Goal: Transaction & Acquisition: Purchase product/service

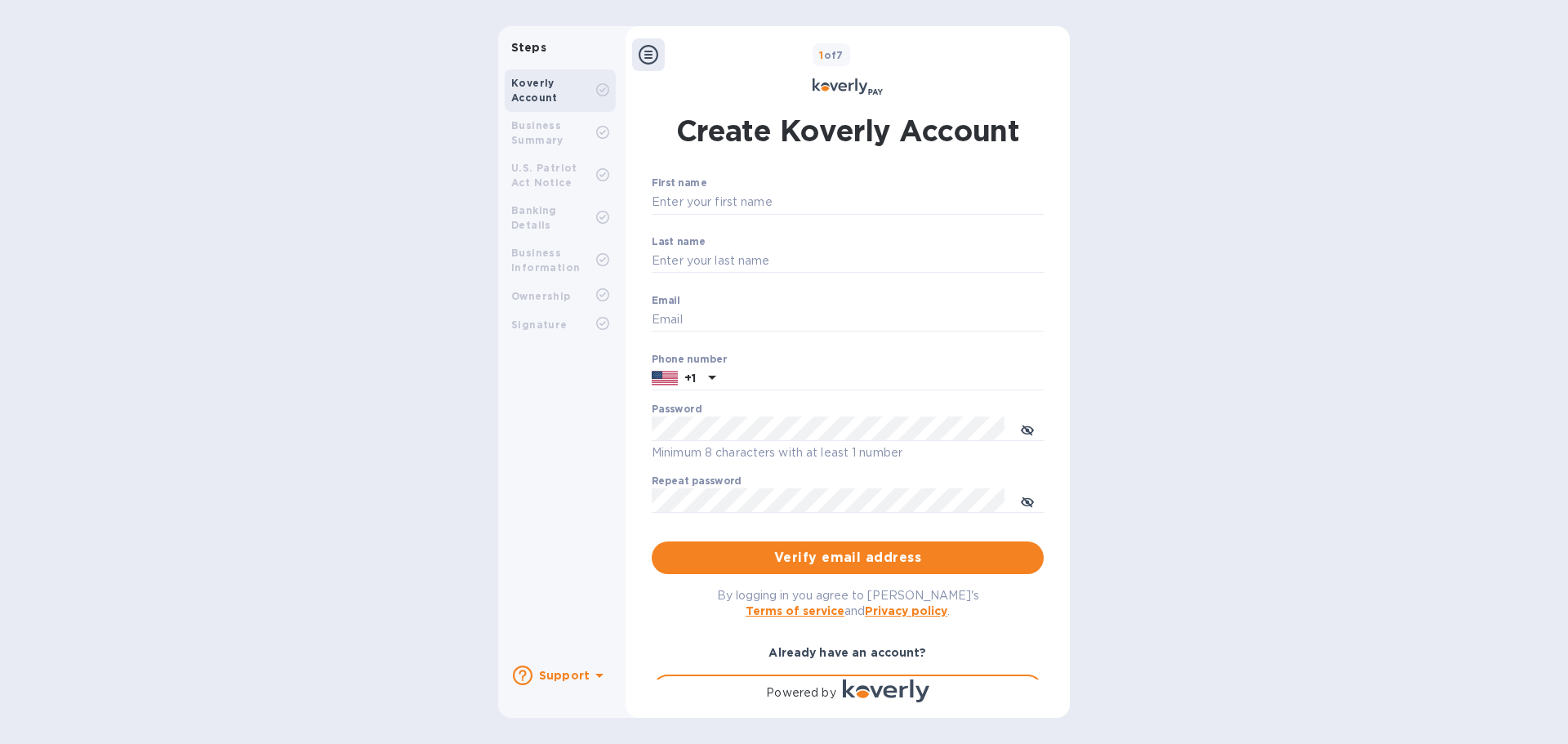
click at [1220, 251] on div "Steps Koverly Account Business Summary U.S. Patriot Act Notice Banking Details …" at bounding box center [784, 372] width 1568 height 691
click at [1185, 256] on div "Steps Koverly Account Business Summary U.S. Patriot Act Notice Banking Details …" at bounding box center [784, 372] width 1568 height 691
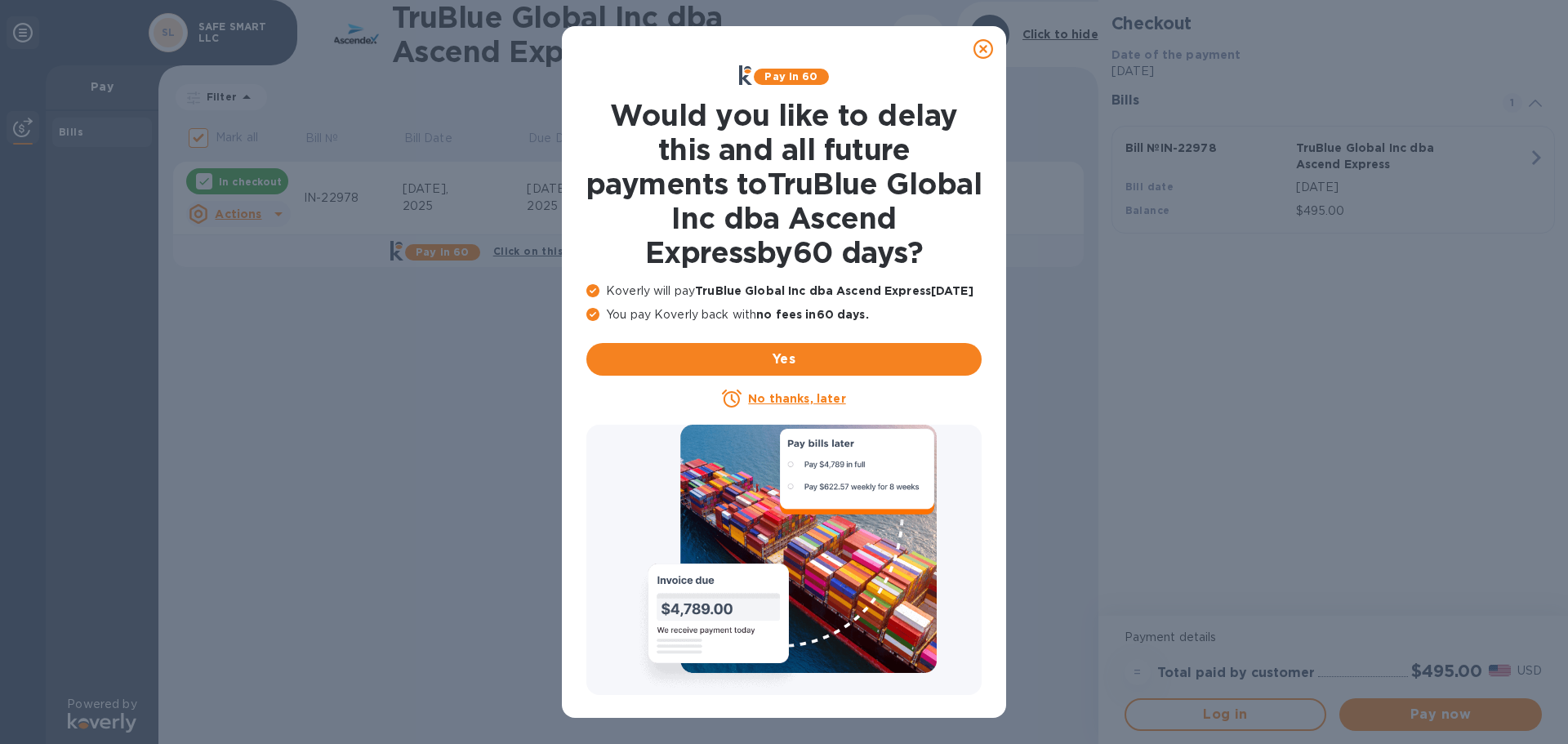
click at [987, 50] on icon at bounding box center [983, 49] width 19 height 19
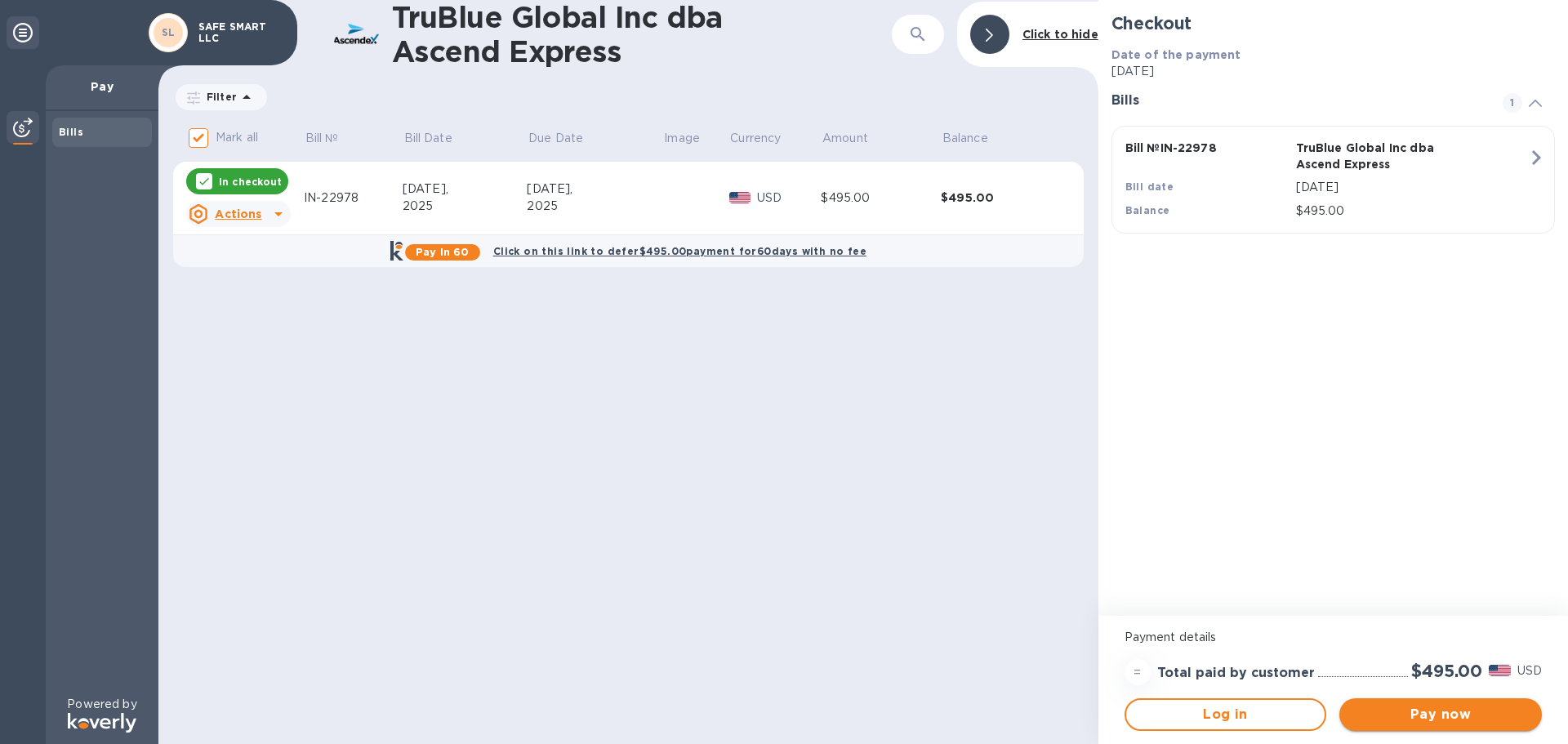
click at [1453, 714] on span "Pay now" at bounding box center [1440, 714] width 176 height 19
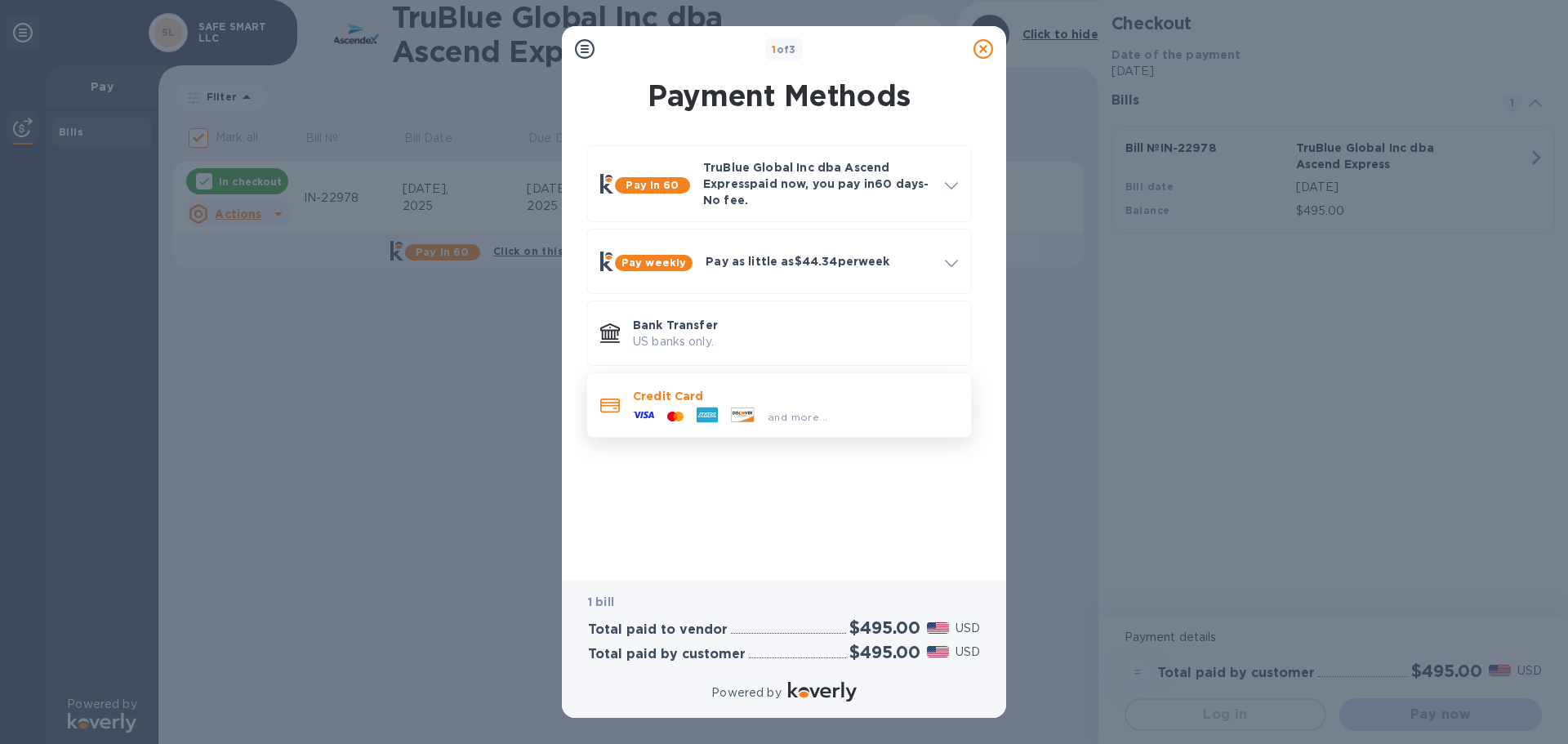
click at [709, 407] on icon at bounding box center [707, 414] width 21 height 21
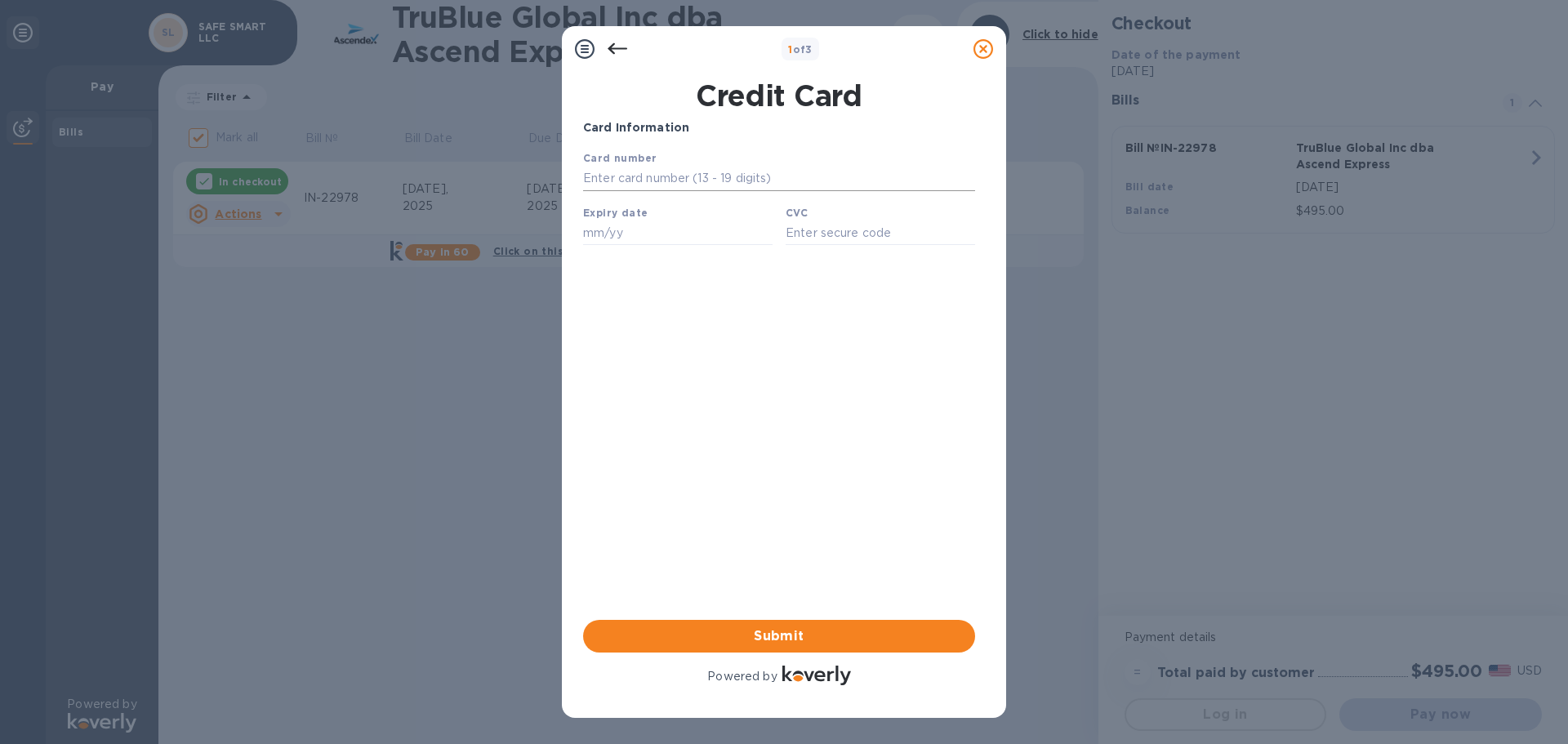
click at [701, 176] on input "text" at bounding box center [778, 179] width 392 height 25
type input "[CREDIT_CARD_NUMBER]"
click at [648, 224] on div "Expiry date" at bounding box center [678, 224] width 203 height 54
click at [650, 237] on input "text" at bounding box center [678, 232] width 190 height 25
type input "09/28"
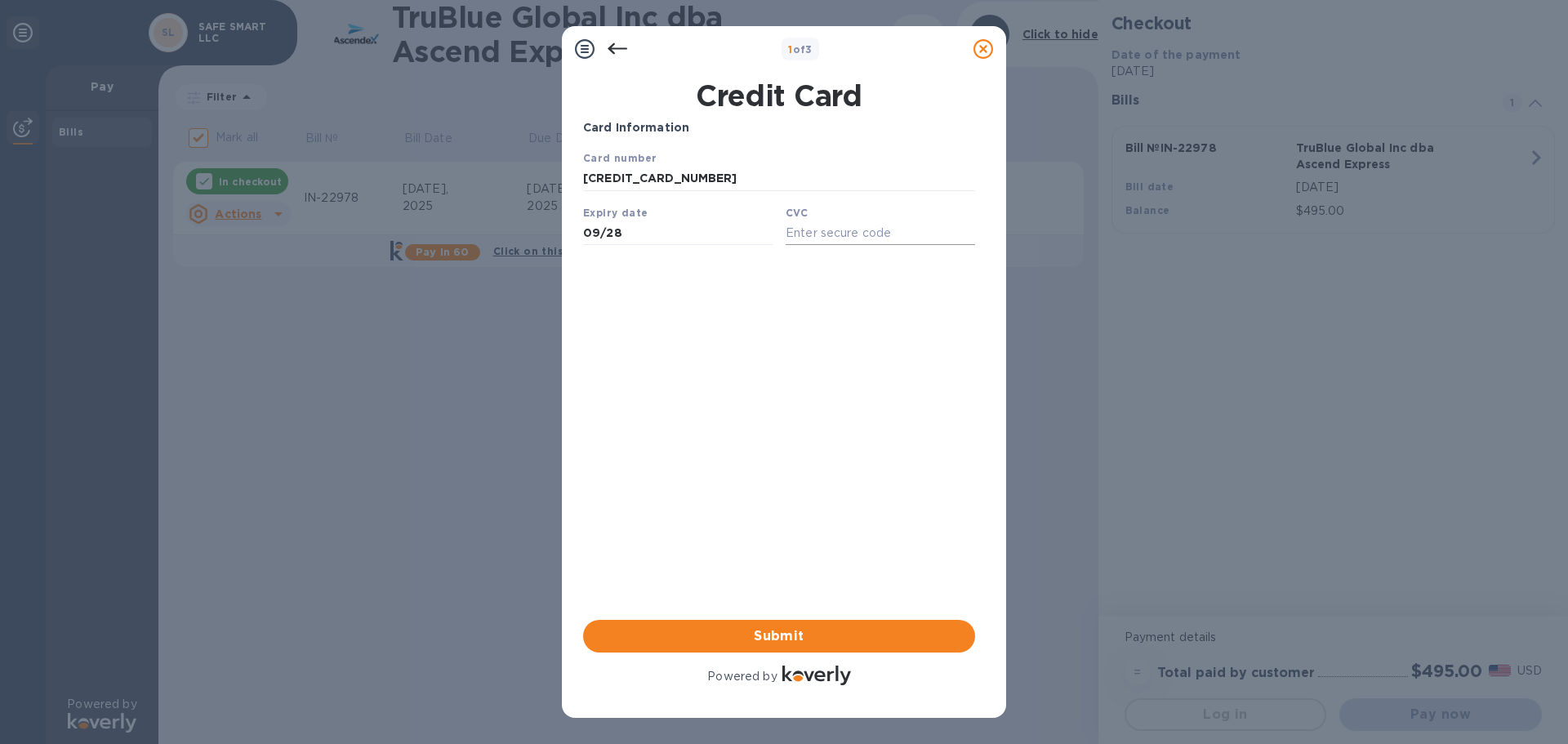
click at [823, 239] on input "text" at bounding box center [880, 232] width 190 height 25
type input "028"
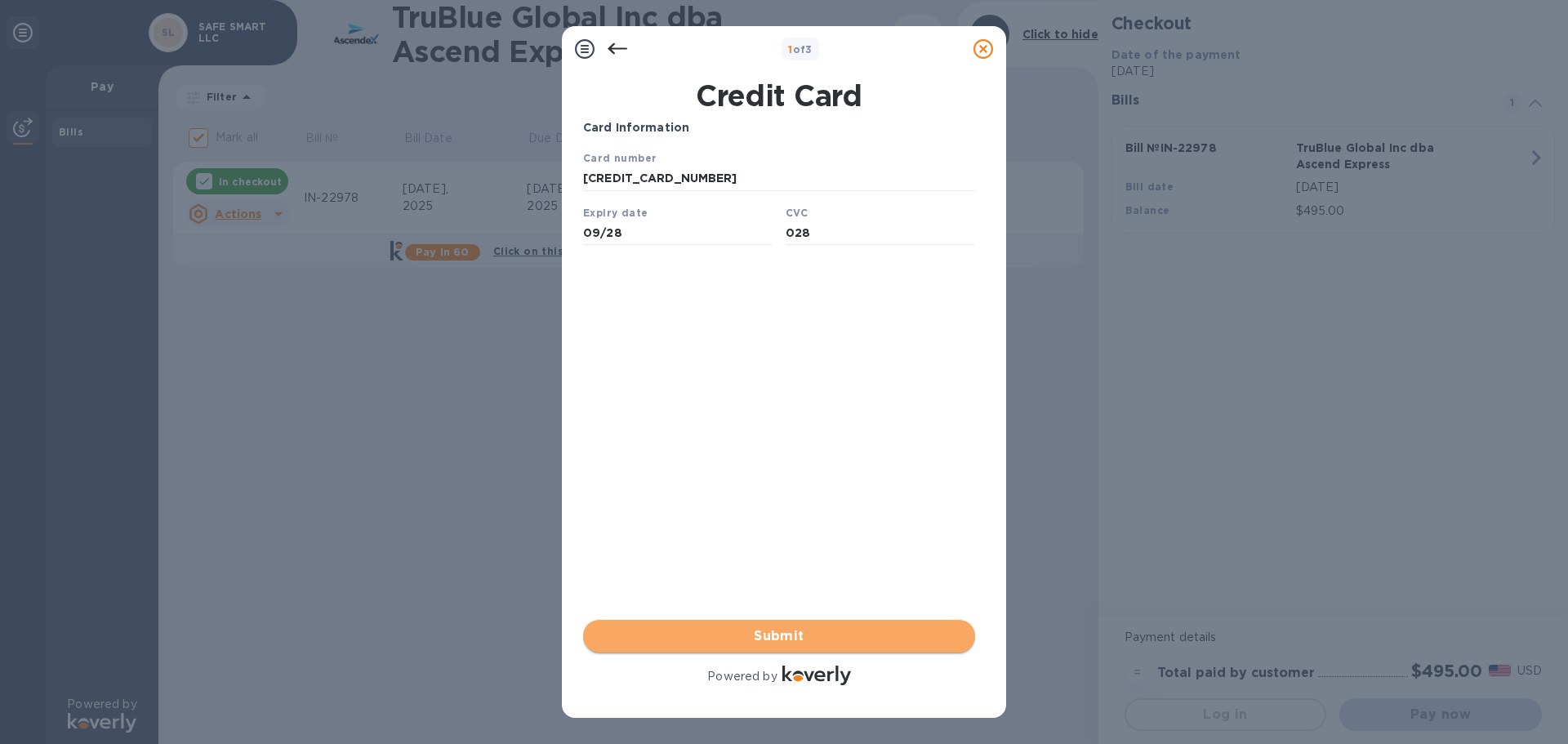
click at [782, 636] on span "Submit" at bounding box center [779, 635] width 366 height 19
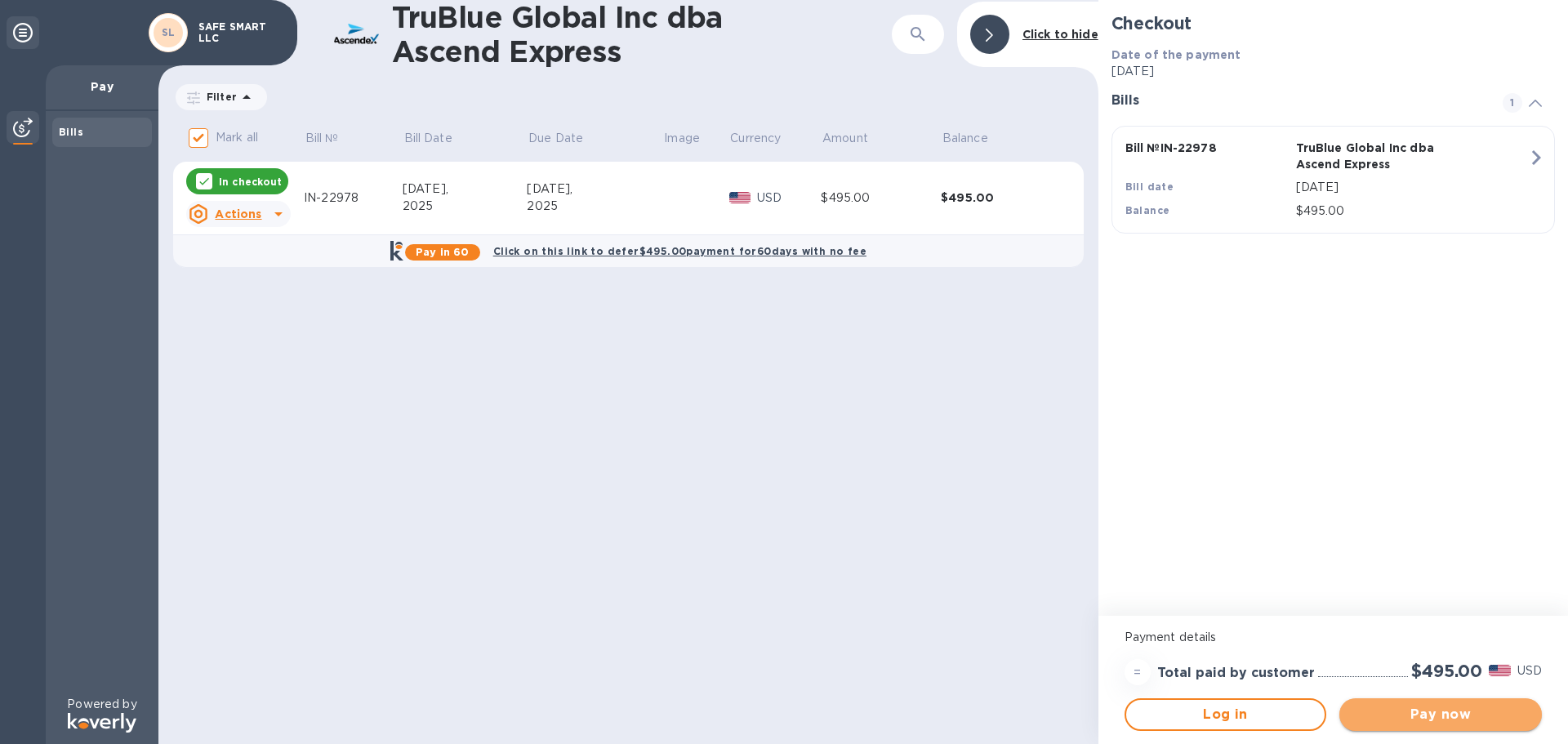
click at [1434, 714] on span "Pay now" at bounding box center [1440, 714] width 176 height 19
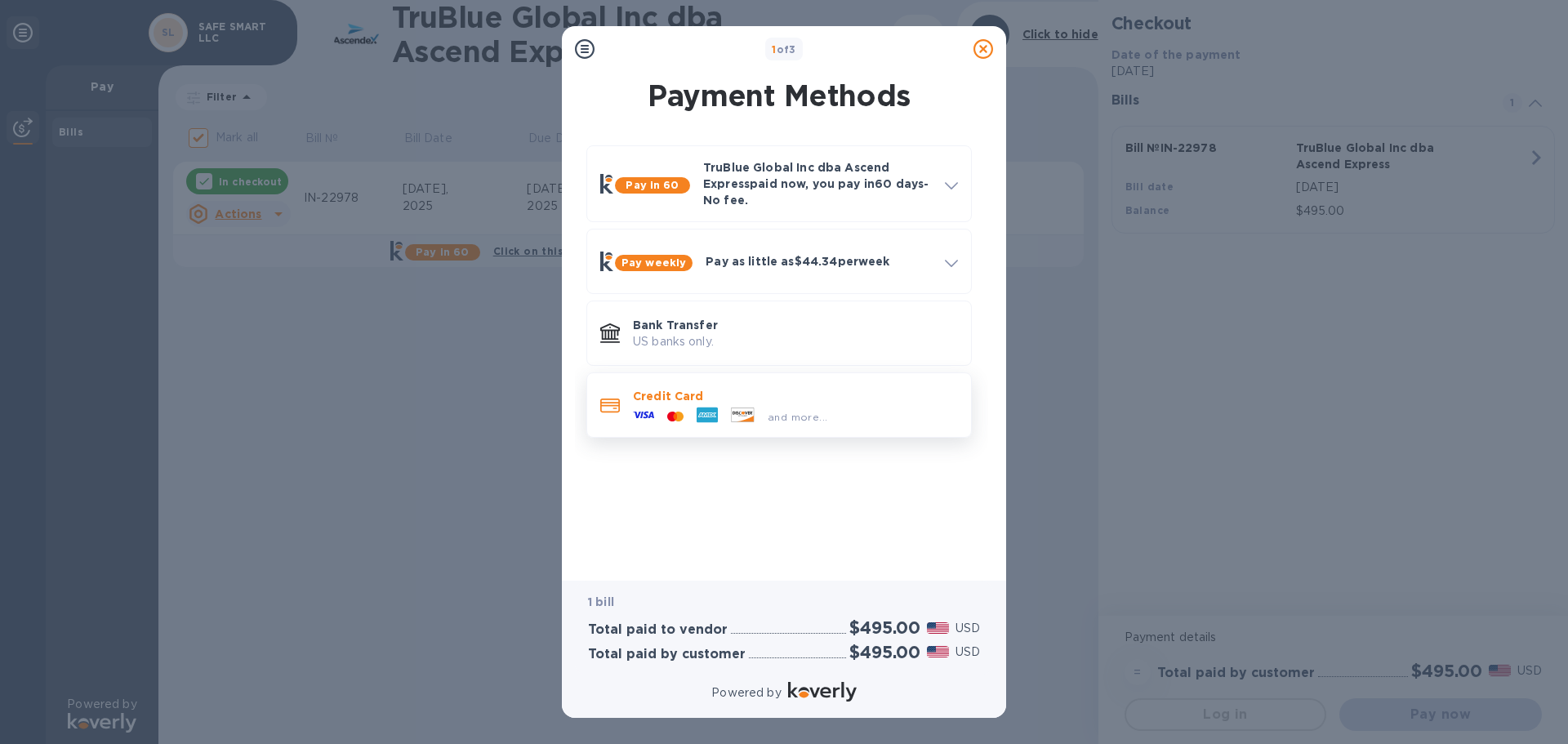
click at [718, 396] on p "Credit Card" at bounding box center [795, 396] width 325 height 17
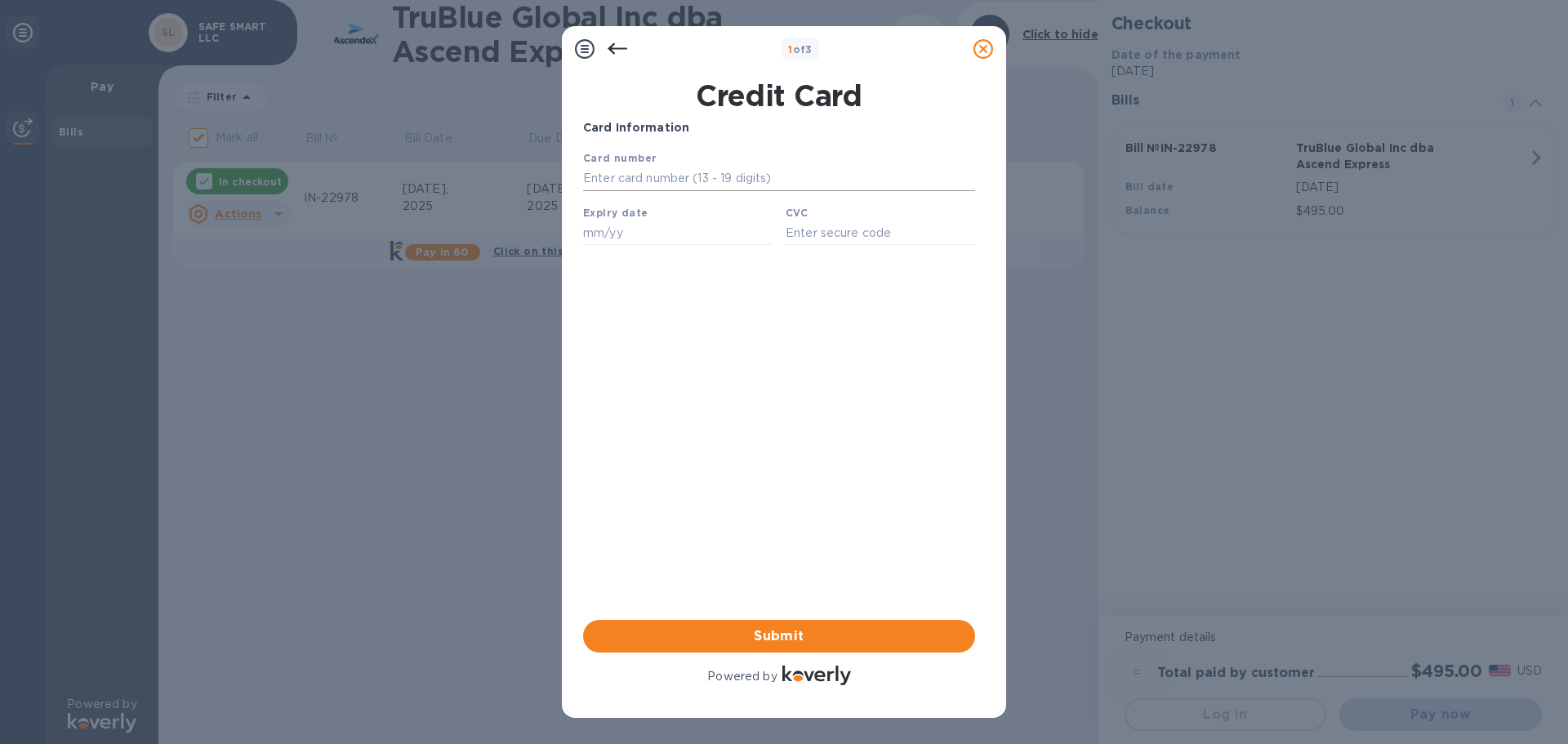
click at [725, 178] on input "text" at bounding box center [778, 179] width 392 height 25
